Goal: Check status

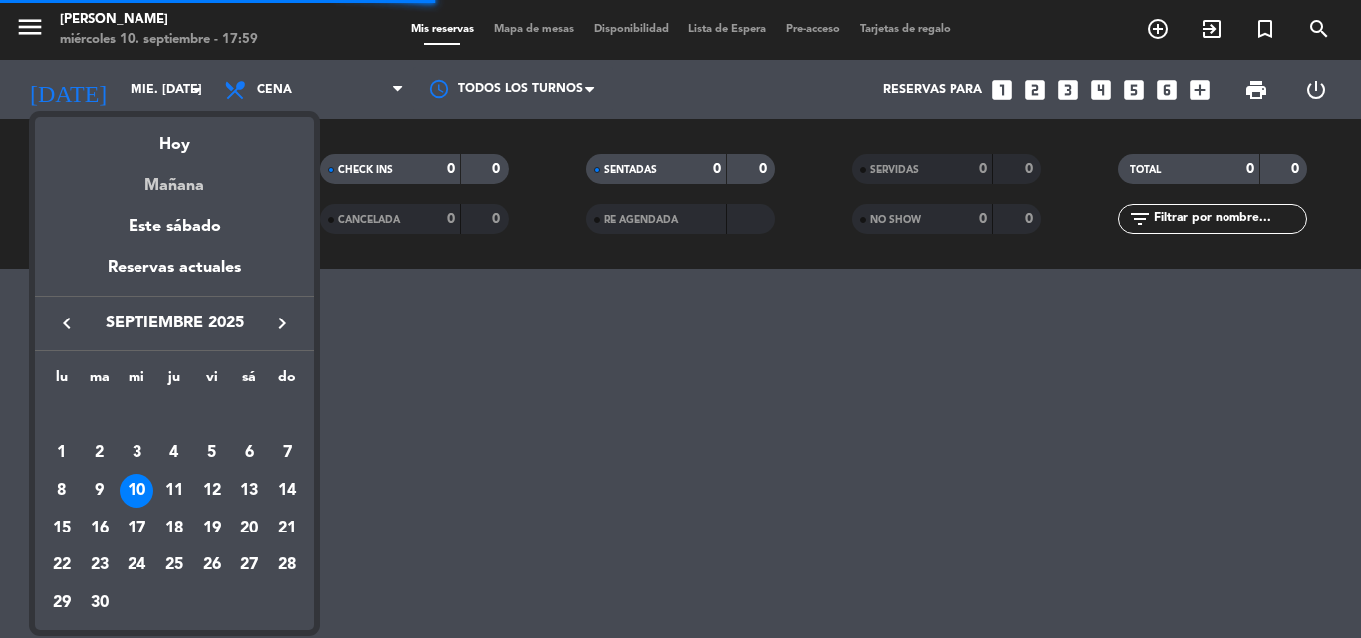
click at [166, 188] on div "Mañana" at bounding box center [174, 178] width 279 height 41
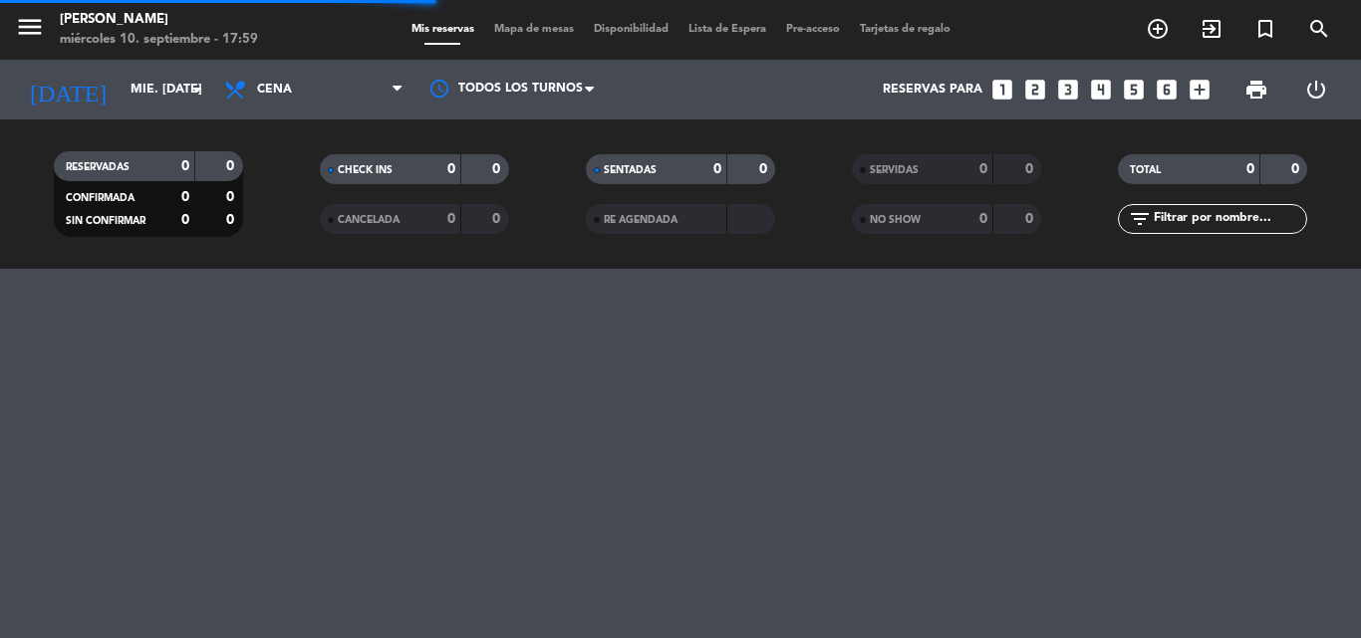
type input "[DEMOGRAPHIC_DATA] [DATE]"
click at [122, 97] on input "[DEMOGRAPHIC_DATA] [DATE]" at bounding box center [205, 90] width 168 height 34
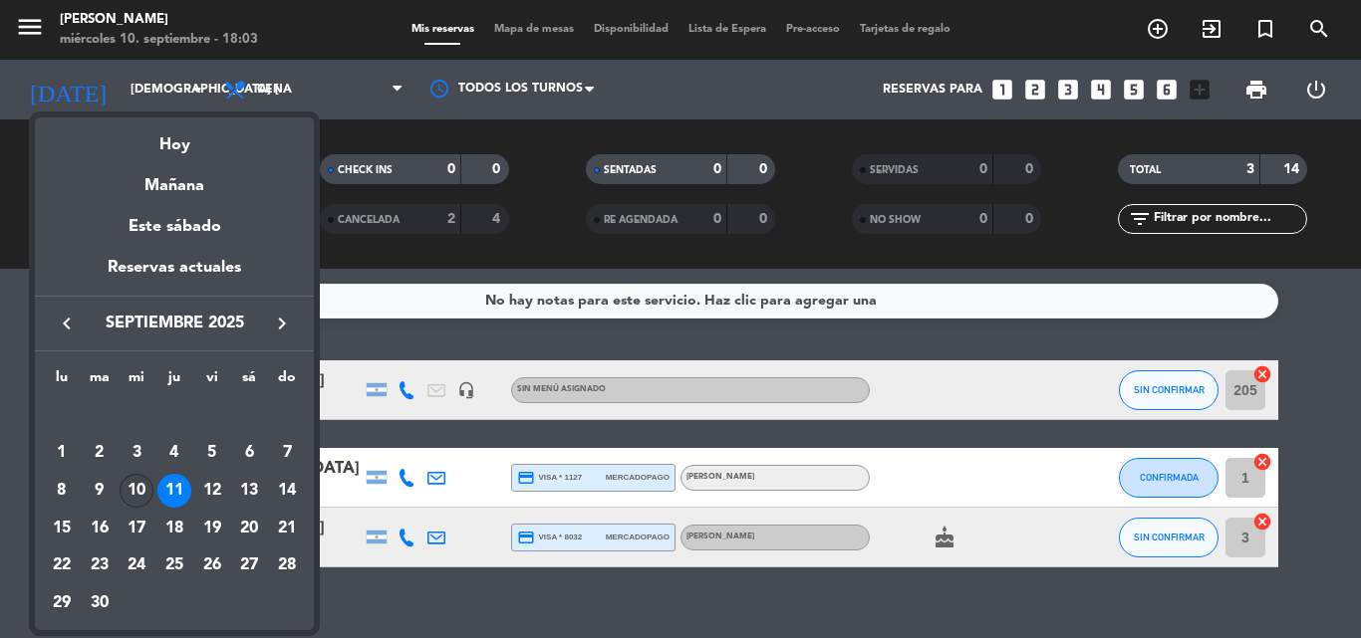
click at [133, 496] on div "10" at bounding box center [137, 491] width 34 height 34
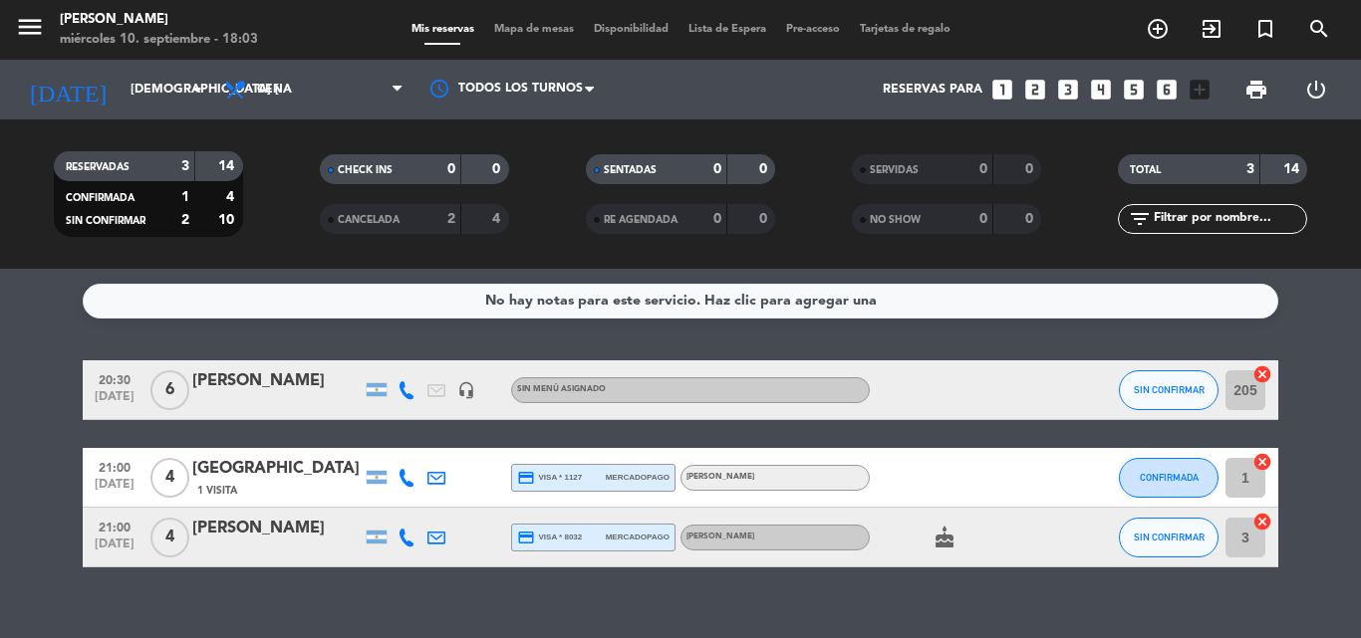
type input "mié. [DATE]"
